Goal: Task Accomplishment & Management: Use online tool/utility

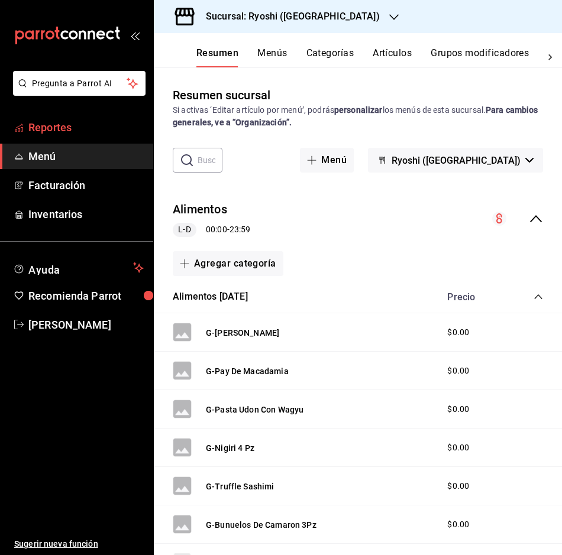
click at [93, 127] on span "Reportes" at bounding box center [85, 127] width 115 height 16
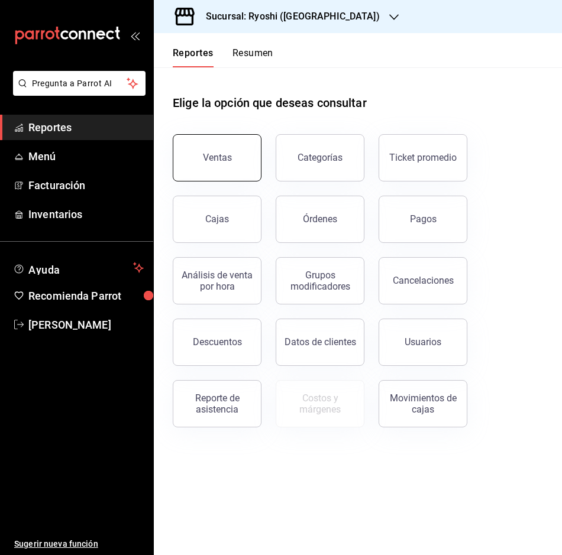
click at [220, 163] on div "Ventas" at bounding box center [217, 157] width 29 height 11
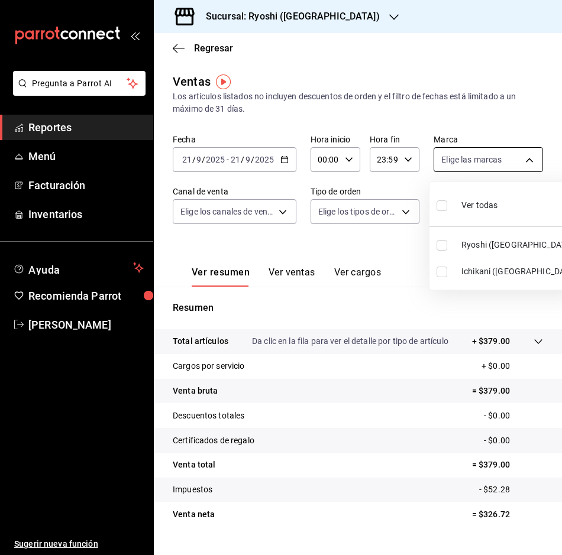
click at [515, 154] on body "Pregunta a Parrot AI Reportes Menú Facturación Inventarios Ayuda Recomienda Par…" at bounding box center [281, 277] width 562 height 555
click at [440, 248] on input "checkbox" at bounding box center [441, 245] width 11 height 11
checkbox input "true"
click at [290, 158] on div at bounding box center [281, 277] width 562 height 555
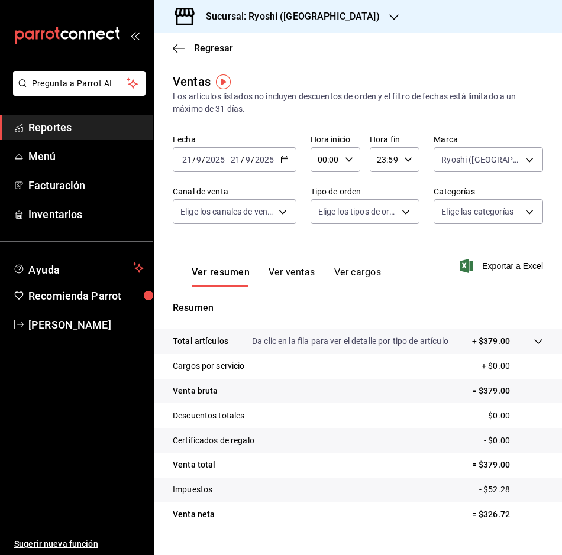
click at [289, 155] on div "[DATE] [DATE] - [DATE] [DATE]" at bounding box center [235, 159] width 124 height 25
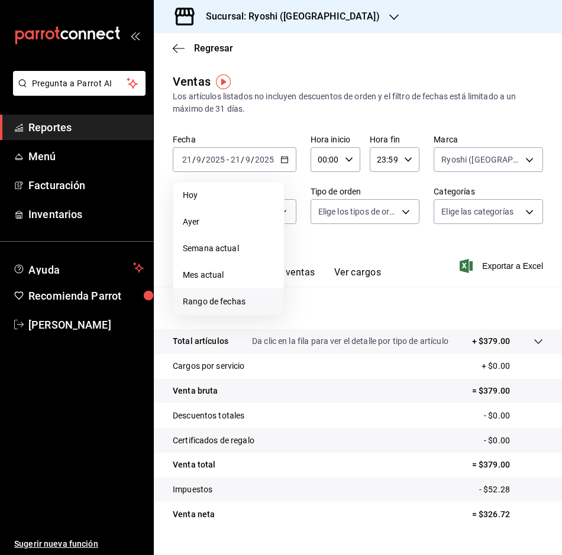
click at [218, 302] on span "Rango de fechas" at bounding box center [229, 302] width 92 height 12
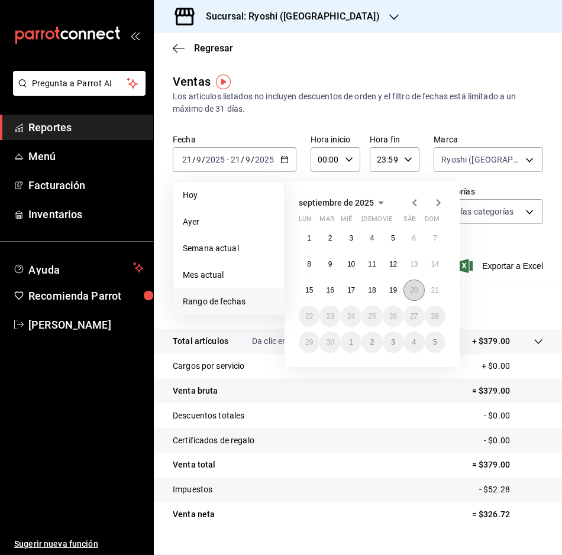
click at [408, 290] on button "20" at bounding box center [413, 290] width 21 height 21
click at [433, 290] on abbr "21" at bounding box center [435, 290] width 8 height 8
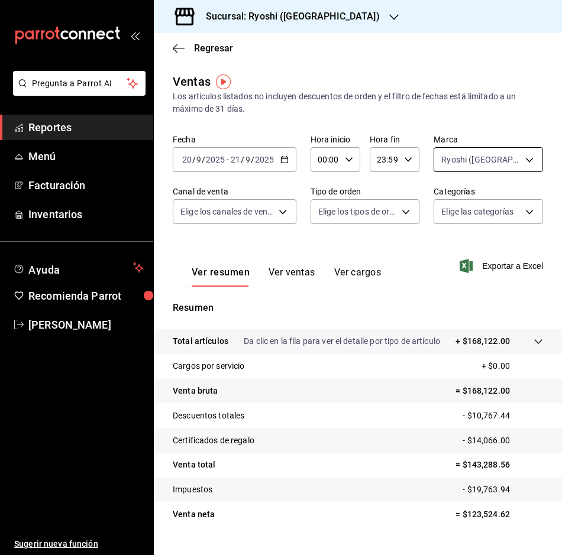
click at [523, 165] on body "Pregunta a Parrot AI Reportes Menú Facturación Inventarios Ayuda Recomienda Par…" at bounding box center [281, 277] width 562 height 555
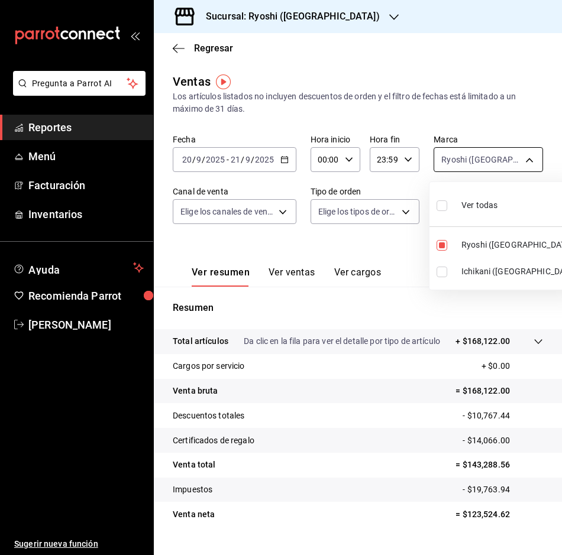
click at [523, 165] on div at bounding box center [281, 277] width 562 height 555
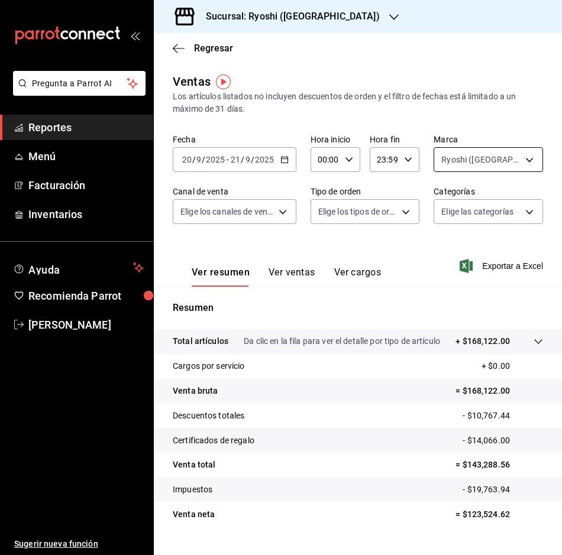
click at [523, 166] on body "Pregunta a Parrot AI Reportes Menú Facturación Inventarios Ayuda Recomienda Par…" at bounding box center [281, 277] width 562 height 555
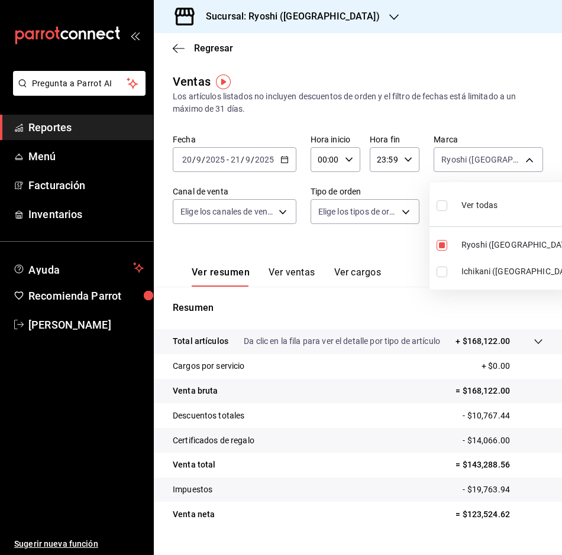
click at [445, 277] on li "Ichikani ([GEOGRAPHIC_DATA])" at bounding box center [506, 271] width 155 height 27
type input "26ca50e5-a845-484f-a54e-8a4432b79f59,e80bf875-3c9c-4ad9-8c6a-14c8262011fc"
checkbox input "true"
click at [443, 271] on input "checkbox" at bounding box center [441, 272] width 11 height 11
checkbox input "false"
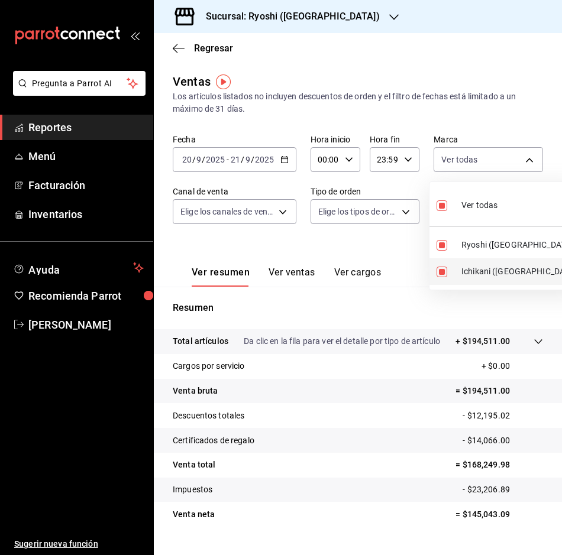
type input "26ca50e5-a845-484f-a54e-8a4432b79f59"
checkbox input "false"
click at [376, 245] on div at bounding box center [281, 277] width 562 height 555
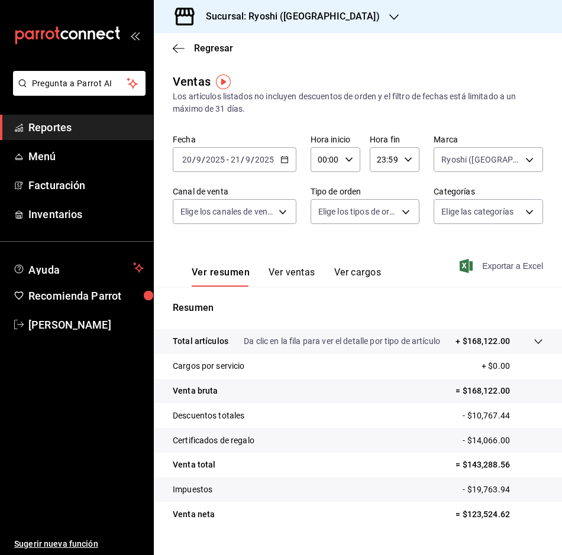
click at [498, 267] on span "Exportar a Excel" at bounding box center [502, 266] width 81 height 14
click at [498, 267] on div "Exportando a excel..." at bounding box center [495, 266] width 96 height 11
click at [178, 46] on icon "button" at bounding box center [179, 48] width 12 height 11
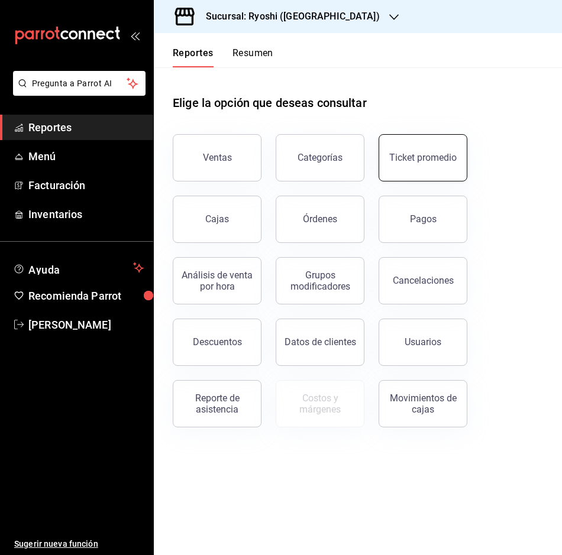
click at [426, 158] on div "Ticket promedio" at bounding box center [422, 157] width 67 height 11
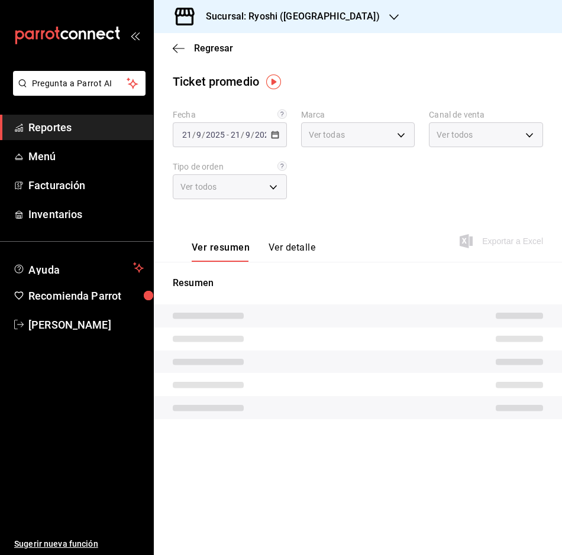
type input "26ca50e5-a845-484f-a54e-8a4432b79f59,e80bf875-3c9c-4ad9-8c6a-14c8262011fc"
type input "PARROT,UBER_EATS,RAPPI,DIDI_FOOD,ONLINE"
type input "8361b891-a2e9-4fcd-a853-f9fc8036f76a,b76ec9ad-9f52-4de9-91c0-fd75567639de,0d81c…"
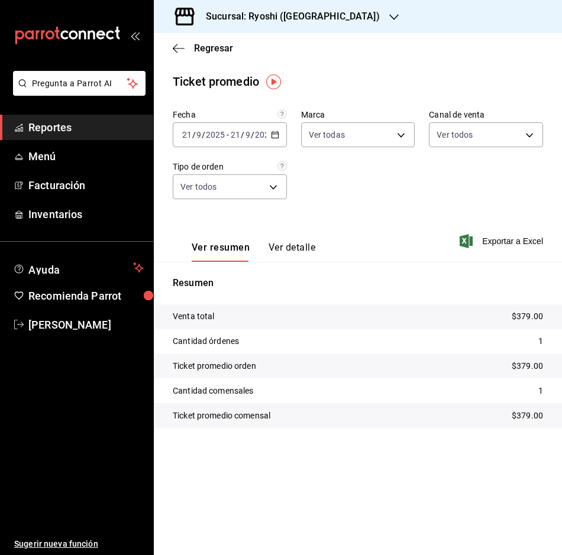
click at [280, 131] on div "[DATE] [DATE] - [DATE] [DATE]" at bounding box center [230, 134] width 114 height 25
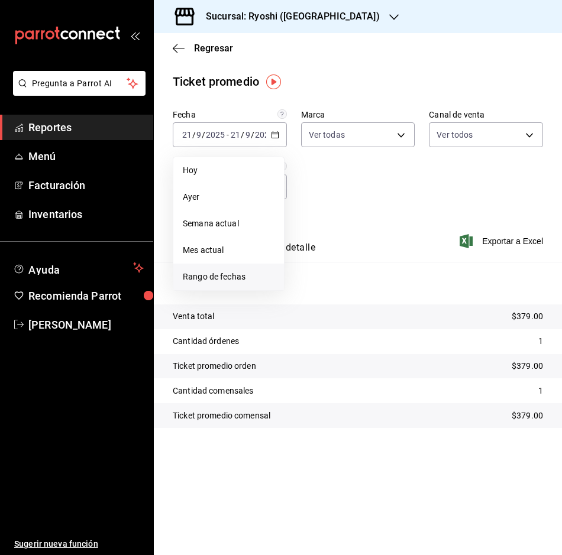
click at [236, 280] on span "Rango de fechas" at bounding box center [229, 277] width 92 height 12
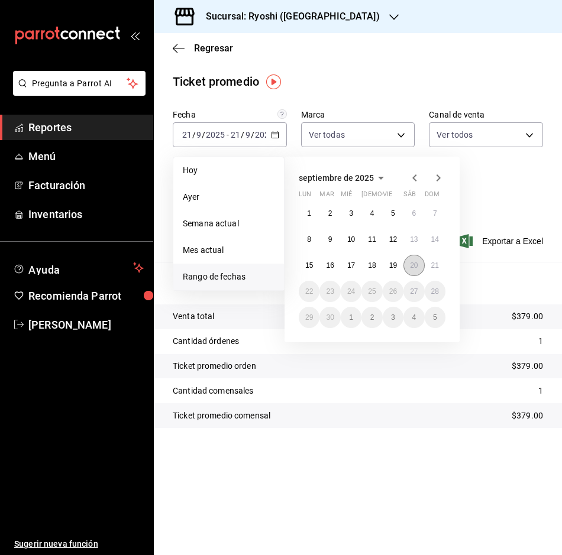
drag, startPoint x: 413, startPoint y: 267, endPoint x: 419, endPoint y: 266, distance: 6.0
click at [413, 267] on abbr "20" at bounding box center [414, 265] width 8 height 8
click at [439, 259] on button "21" at bounding box center [434, 265] width 21 height 21
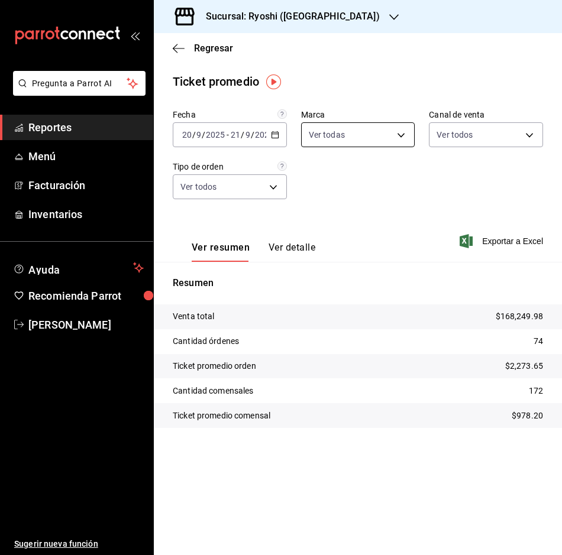
click at [403, 129] on body "Pregunta a Parrot AI Reportes Menú Facturación Inventarios Ayuda Recomienda Par…" at bounding box center [281, 277] width 562 height 555
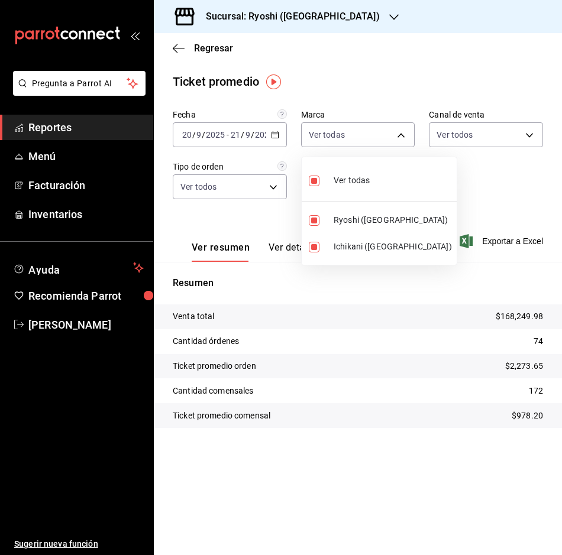
click at [319, 244] on label at bounding box center [316, 247] width 15 height 11
click at [319, 244] on input "checkbox" at bounding box center [314, 247] width 11 height 11
checkbox input "true"
type input "26ca50e5-a845-484f-a54e-8a4432b79f59,e80bf875-3c9c-4ad9-8c6a-14c8262011fc"
checkbox input "true"
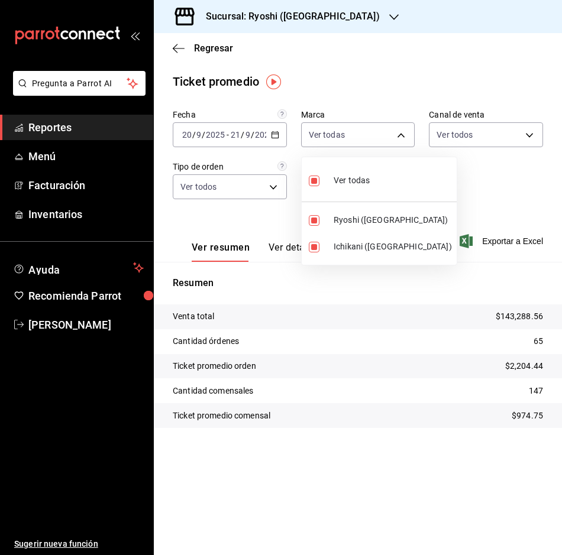
click at [488, 186] on div at bounding box center [281, 277] width 562 height 555
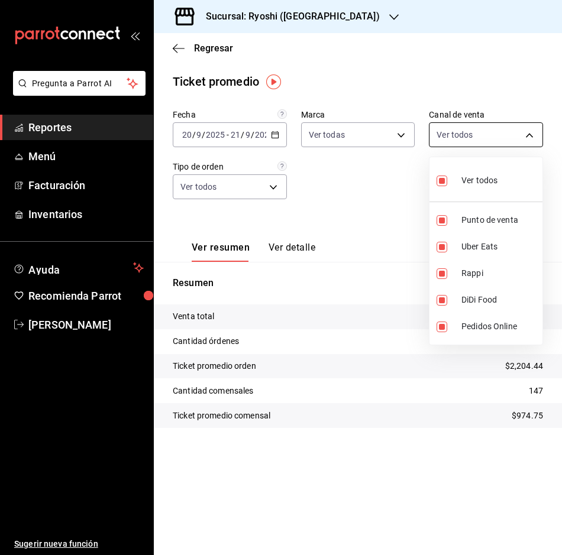
click at [529, 139] on body "Pregunta a Parrot AI Reportes Menú Facturación Inventarios Ayuda Recomienda Par…" at bounding box center [281, 277] width 562 height 555
click at [529, 139] on div at bounding box center [281, 277] width 562 height 555
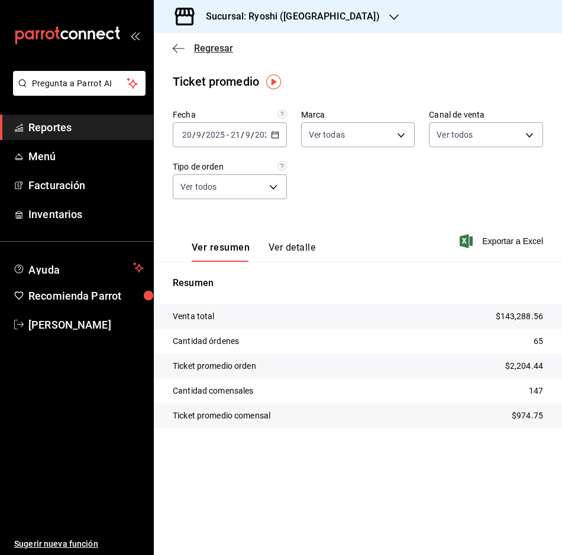
click at [186, 47] on span "Regresar" at bounding box center [203, 48] width 60 height 11
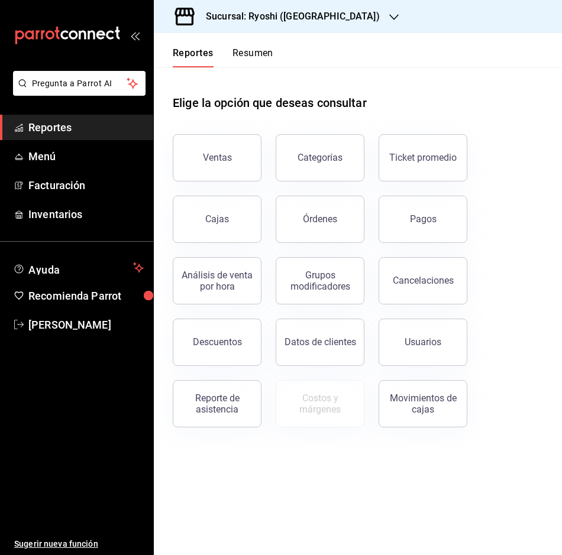
click at [236, 213] on link "Cajas" at bounding box center [217, 219] width 89 height 47
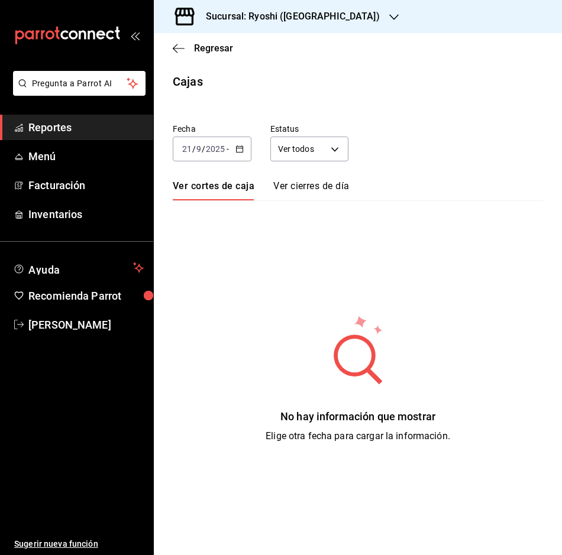
click at [180, 42] on div "Regresar" at bounding box center [358, 48] width 408 height 30
click at [173, 45] on icon "button" at bounding box center [179, 48] width 12 height 11
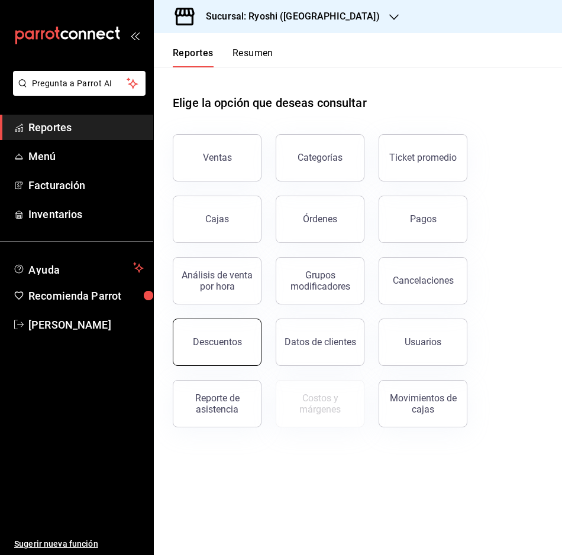
click at [242, 344] on button "Descuentos" at bounding box center [217, 342] width 89 height 47
click at [242, 344] on html "Pregunta a Parrot AI Reportes Menú Facturación Inventarios Ayuda Recomienda Par…" at bounding box center [281, 277] width 562 height 555
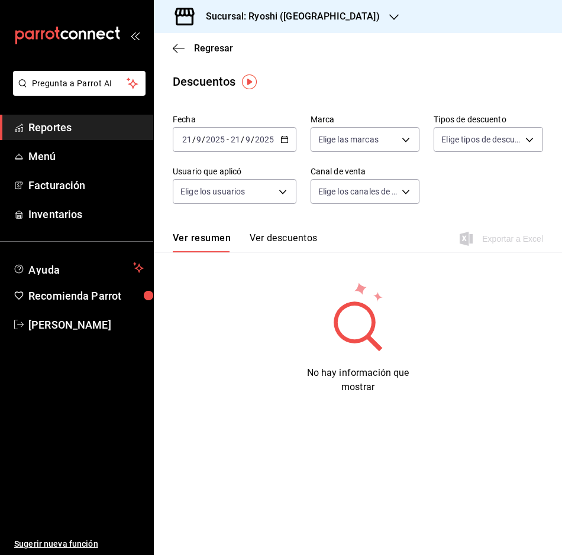
drag, startPoint x: 242, startPoint y: 344, endPoint x: 285, endPoint y: 144, distance: 205.0
click at [285, 144] on div "[DATE] [DATE] - [DATE] [DATE]" at bounding box center [235, 139] width 124 height 25
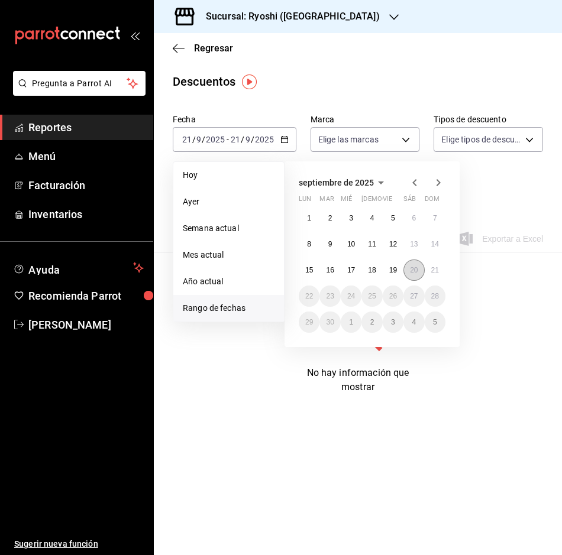
click at [416, 271] on abbr "20" at bounding box center [414, 270] width 8 height 8
click at [443, 268] on button "21" at bounding box center [434, 270] width 21 height 21
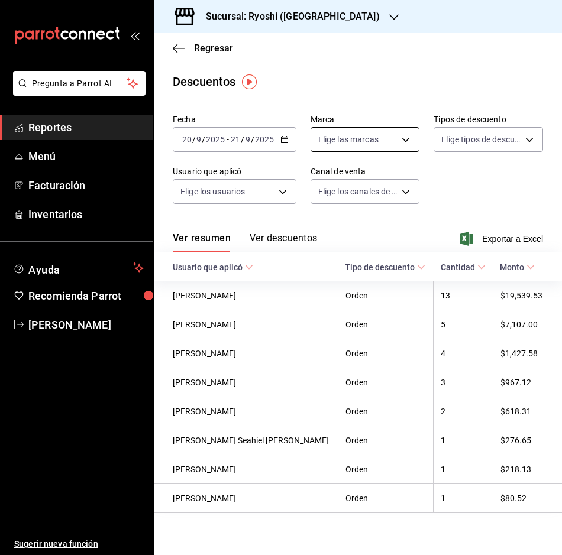
click at [390, 139] on body "Pregunta a Parrot AI Reportes Menú Facturación Inventarios Ayuda Recomienda Par…" at bounding box center [281, 277] width 562 height 555
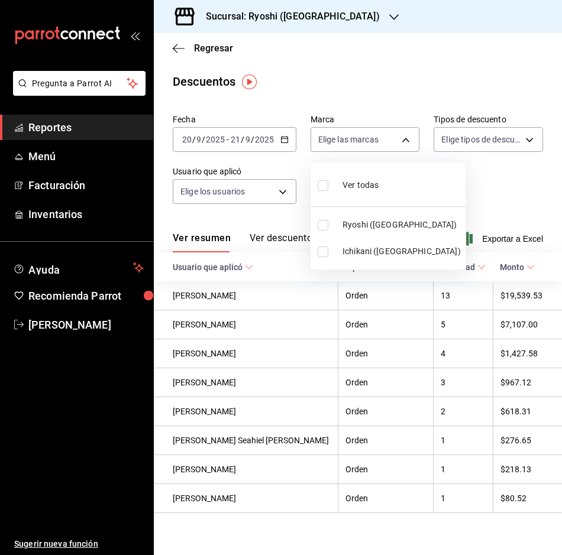
click at [325, 229] on input "checkbox" at bounding box center [322, 225] width 11 height 11
checkbox input "true"
type input "26ca50e5-a845-484f-a54e-8a4432b79f59"
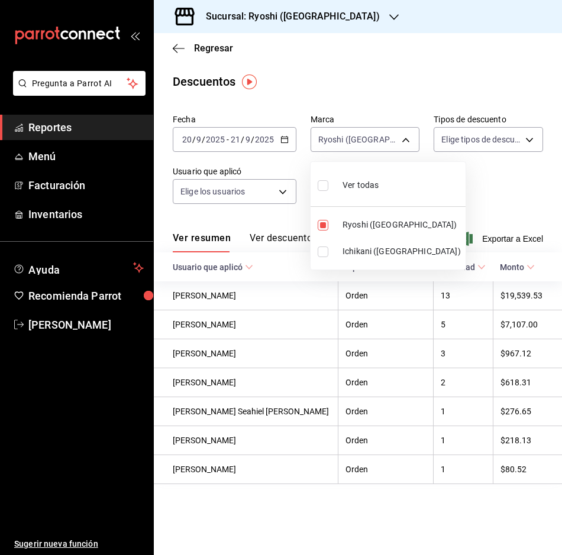
click at [504, 239] on div at bounding box center [281, 277] width 562 height 555
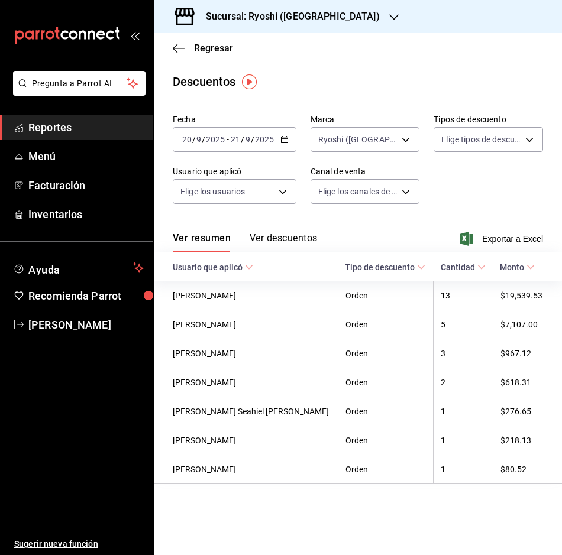
click at [504, 239] on span "Exportar a Excel" at bounding box center [502, 239] width 81 height 14
click at [504, 239] on div "Exportando a excel..." at bounding box center [495, 239] width 96 height 11
